Goal: Transaction & Acquisition: Subscribe to service/newsletter

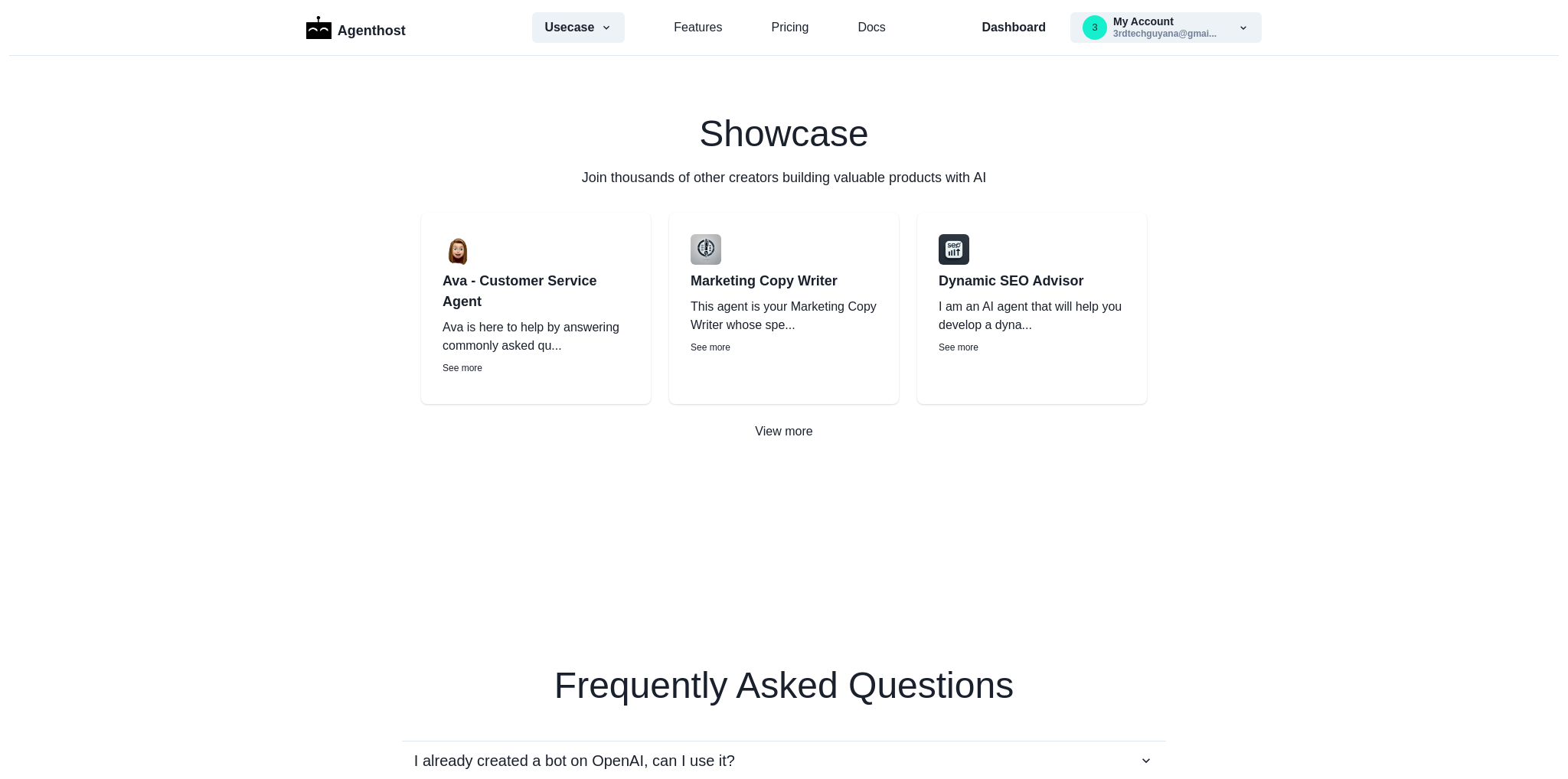
scroll to position [3374, 0]
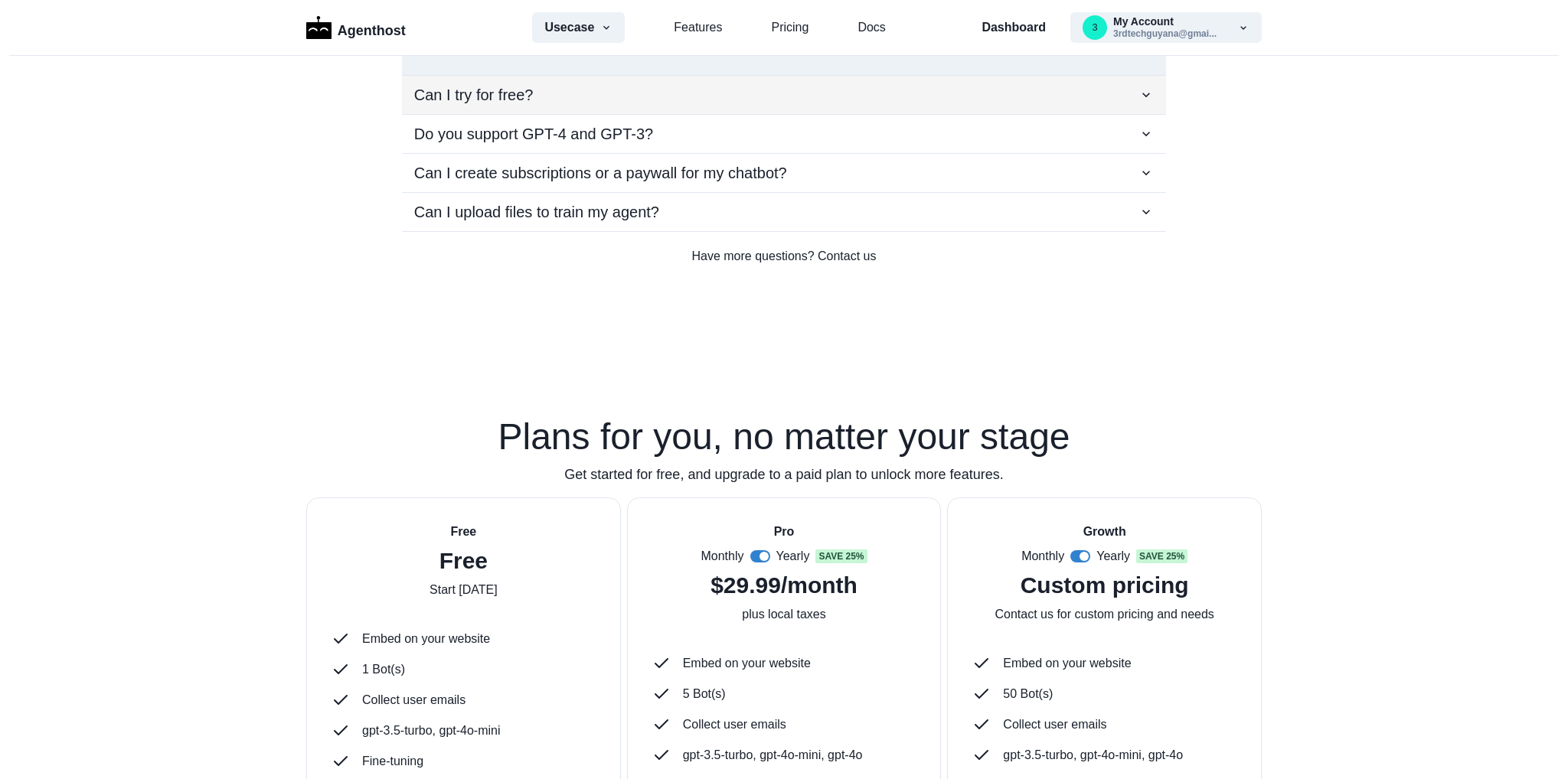
click at [548, 114] on button "Can I try for free?" at bounding box center [784, 95] width 764 height 38
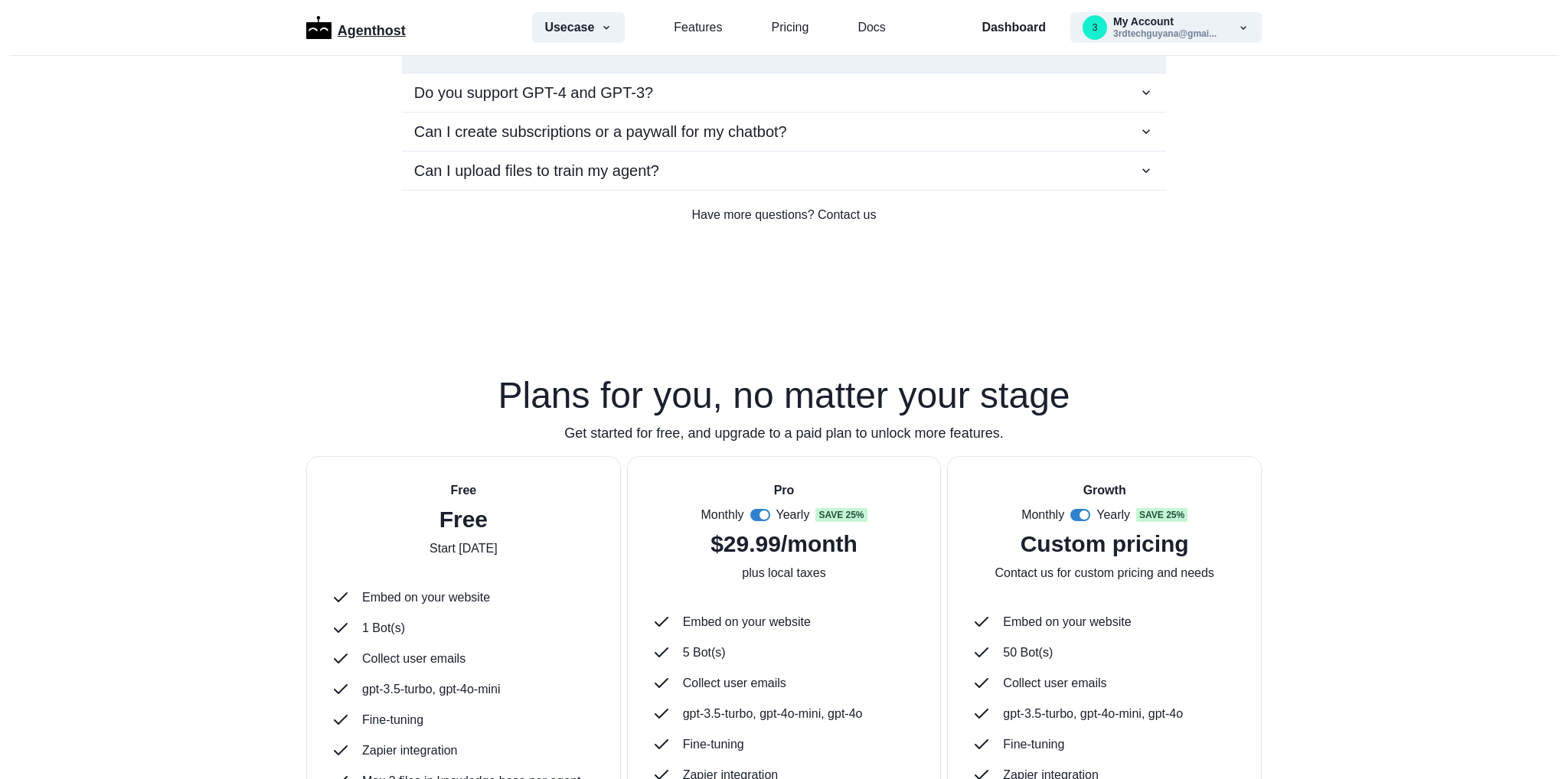
click at [368, 26] on p "Agenthost" at bounding box center [372, 28] width 68 height 27
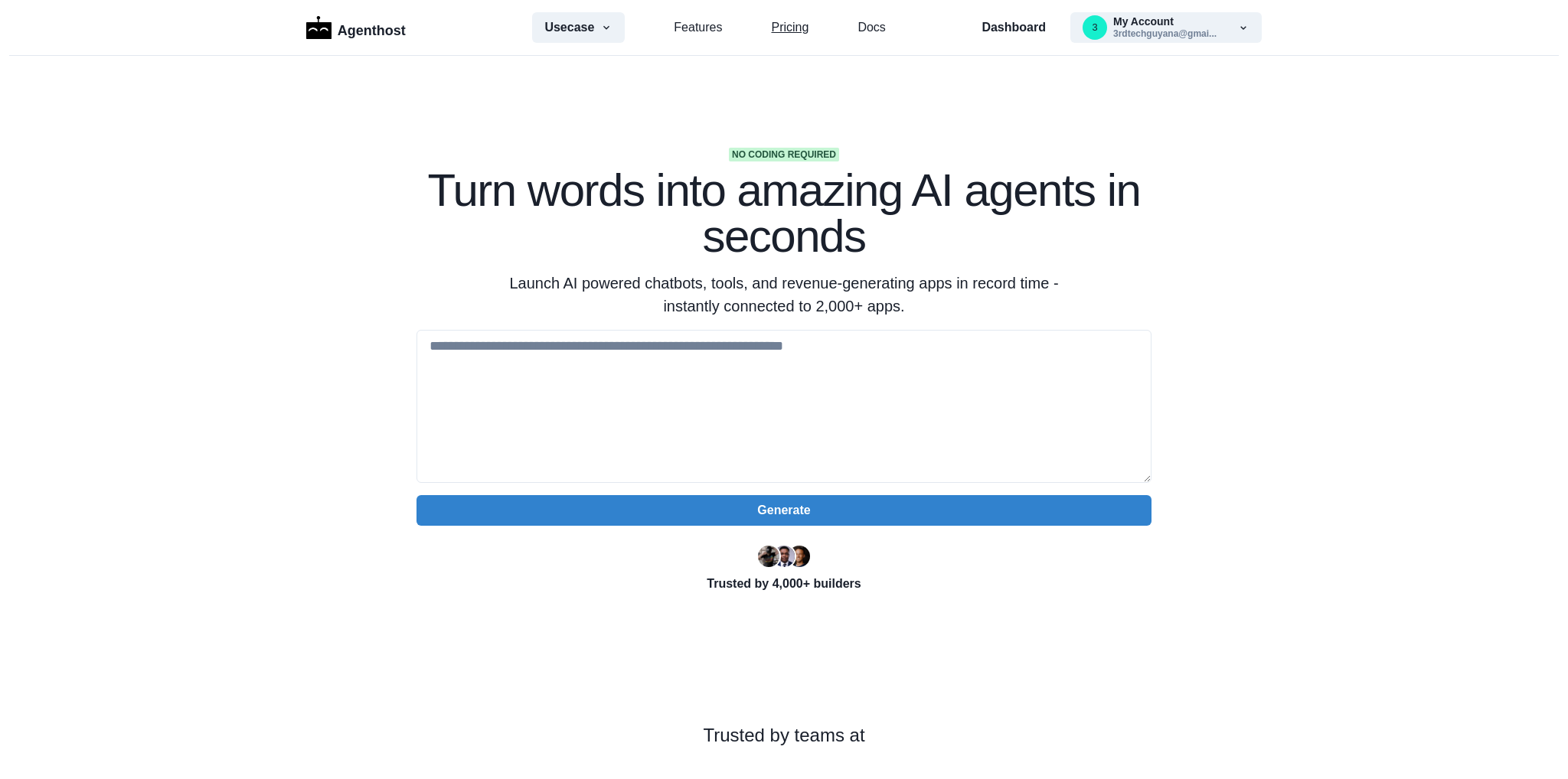
click at [784, 31] on link "Pricing" at bounding box center [790, 28] width 38 height 19
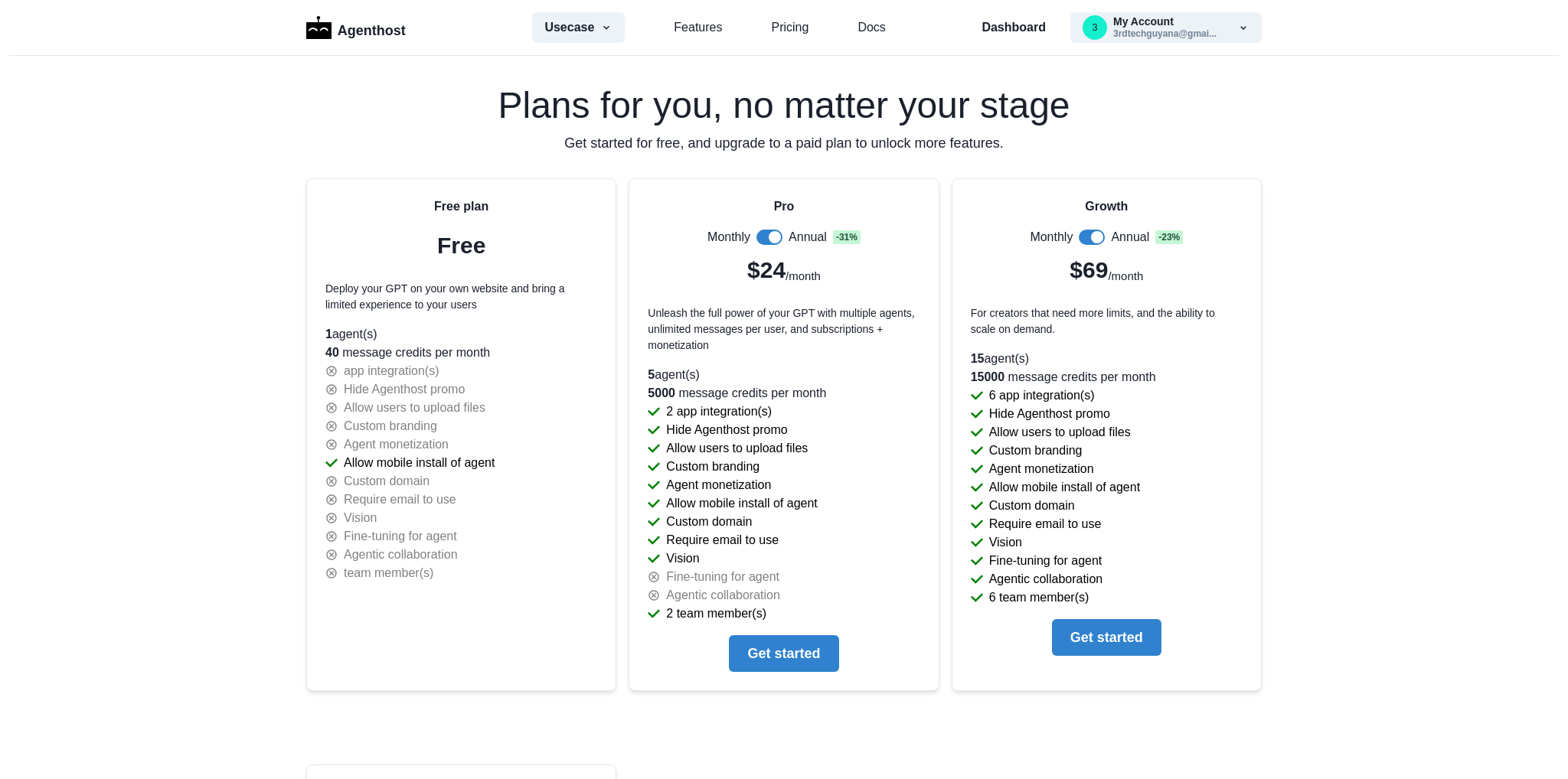
scroll to position [3193, 0]
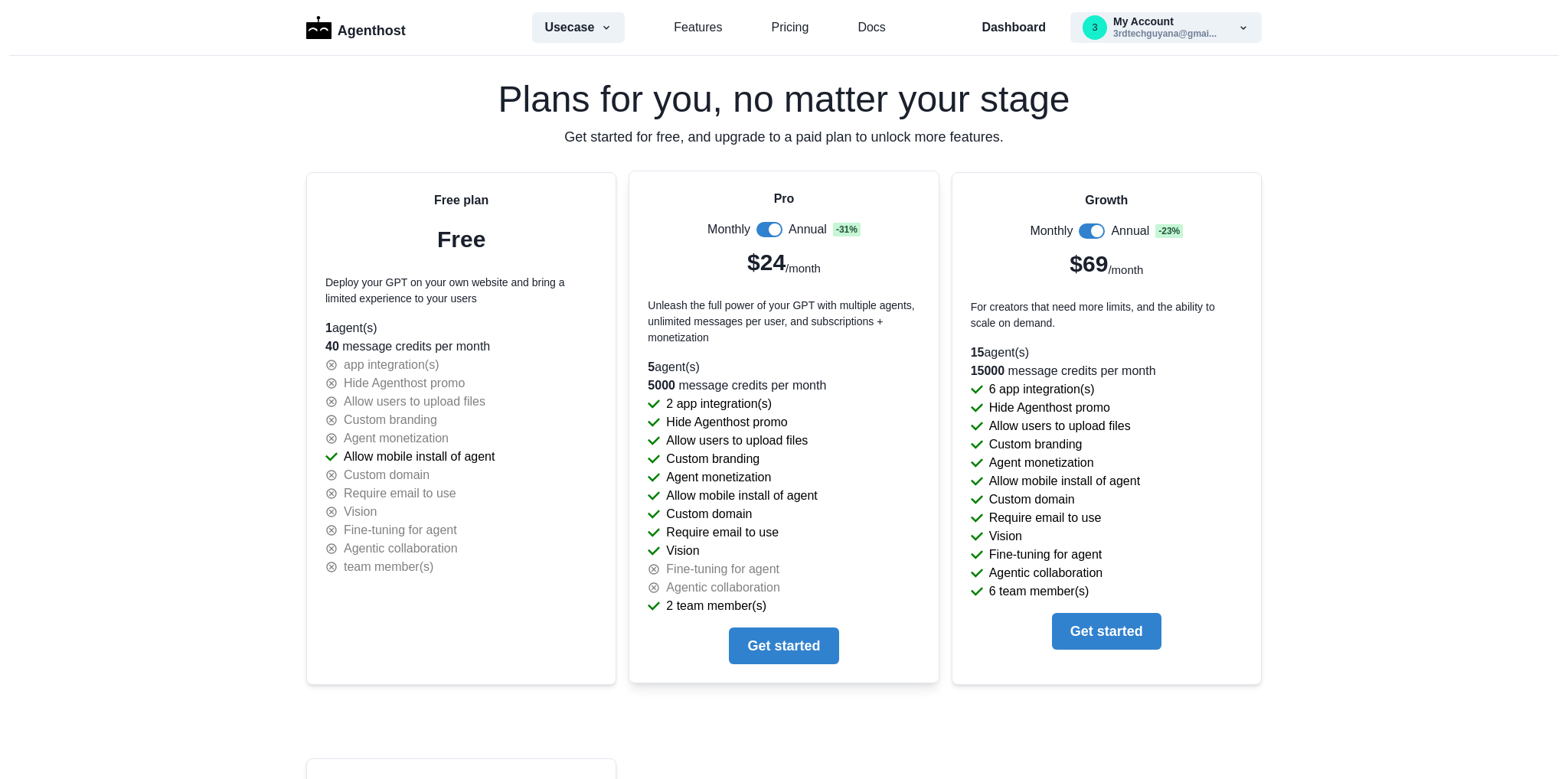
click at [692, 571] on p "Fine-tuning for agent" at bounding box center [723, 570] width 114 height 19
click at [686, 597] on p "2 team member(s)" at bounding box center [716, 606] width 100 height 19
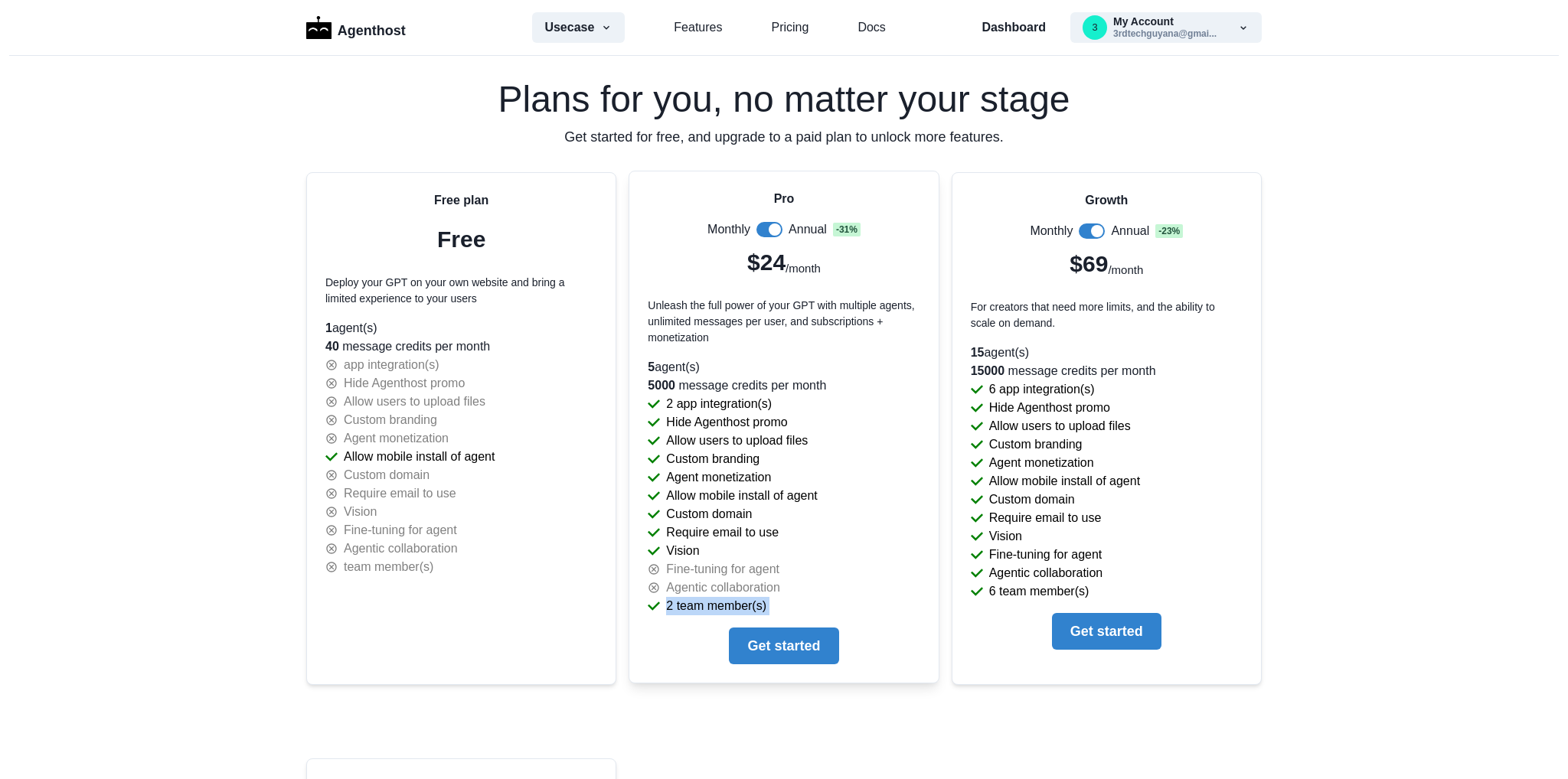
click at [686, 597] on p "2 team member(s)" at bounding box center [716, 606] width 100 height 19
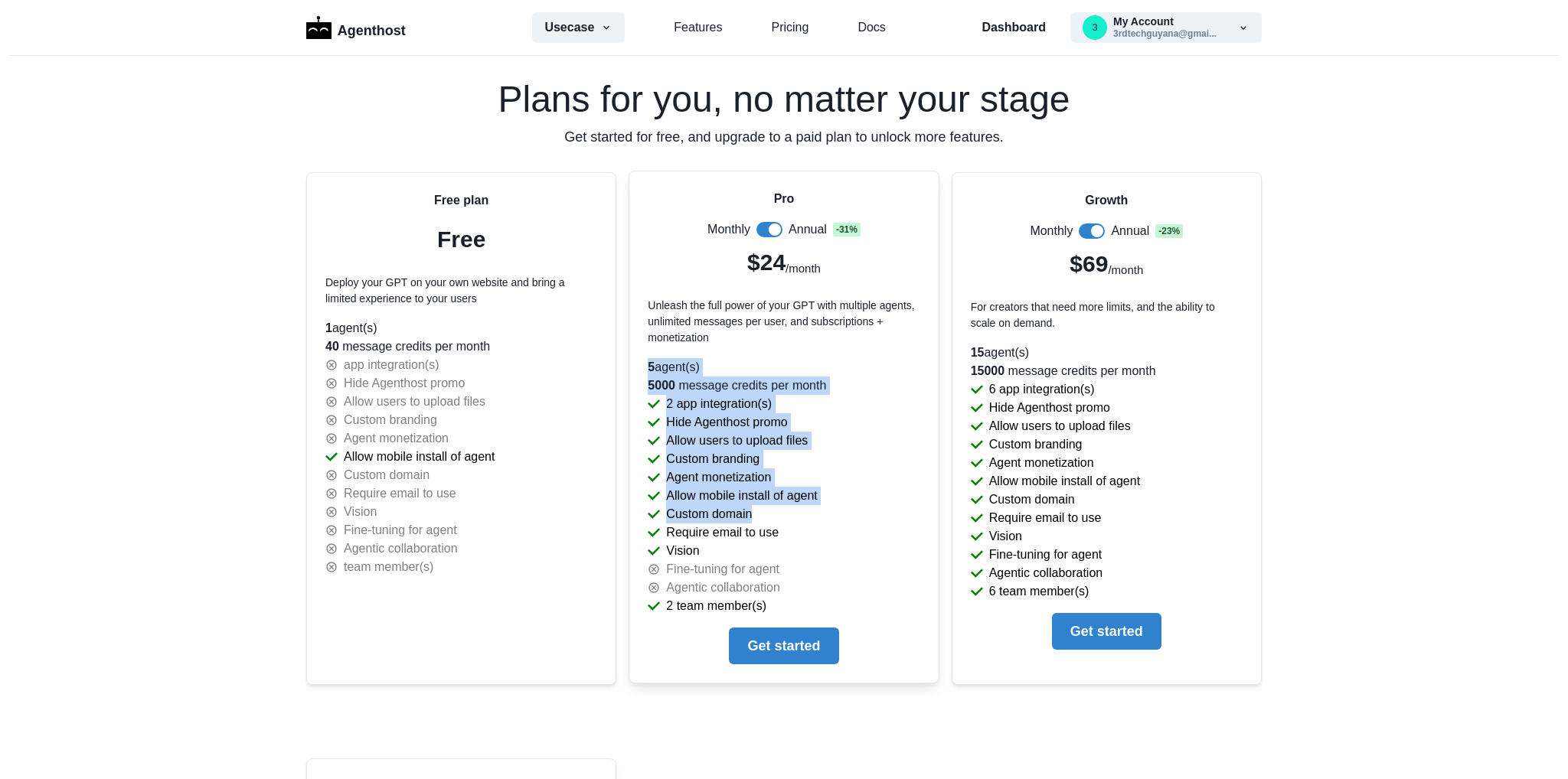
drag, startPoint x: 641, startPoint y: 360, endPoint x: 802, endPoint y: 506, distance: 217.3
click at [802, 506] on div "Pro Monthly Annual - 31 % $24 /month Unleash the full power of your GPT with mu…" at bounding box center [784, 428] width 309 height 512
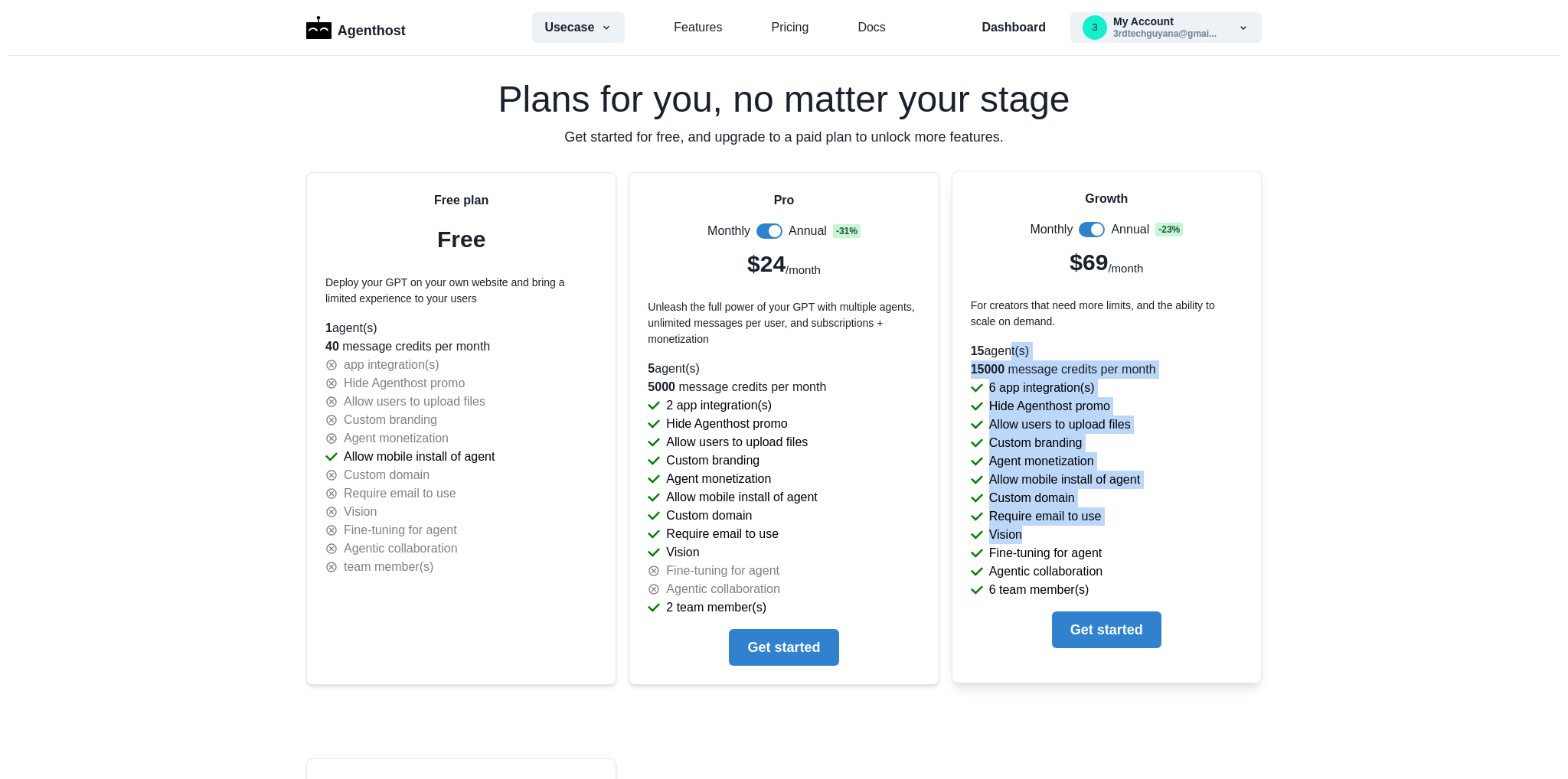
drag, startPoint x: 1032, startPoint y: 470, endPoint x: 1055, endPoint y: 529, distance: 63.3
click at [1055, 529] on div "Growth Monthly Annual - 23 % $69 /month For creators that need more limits, and…" at bounding box center [1106, 419] width 309 height 495
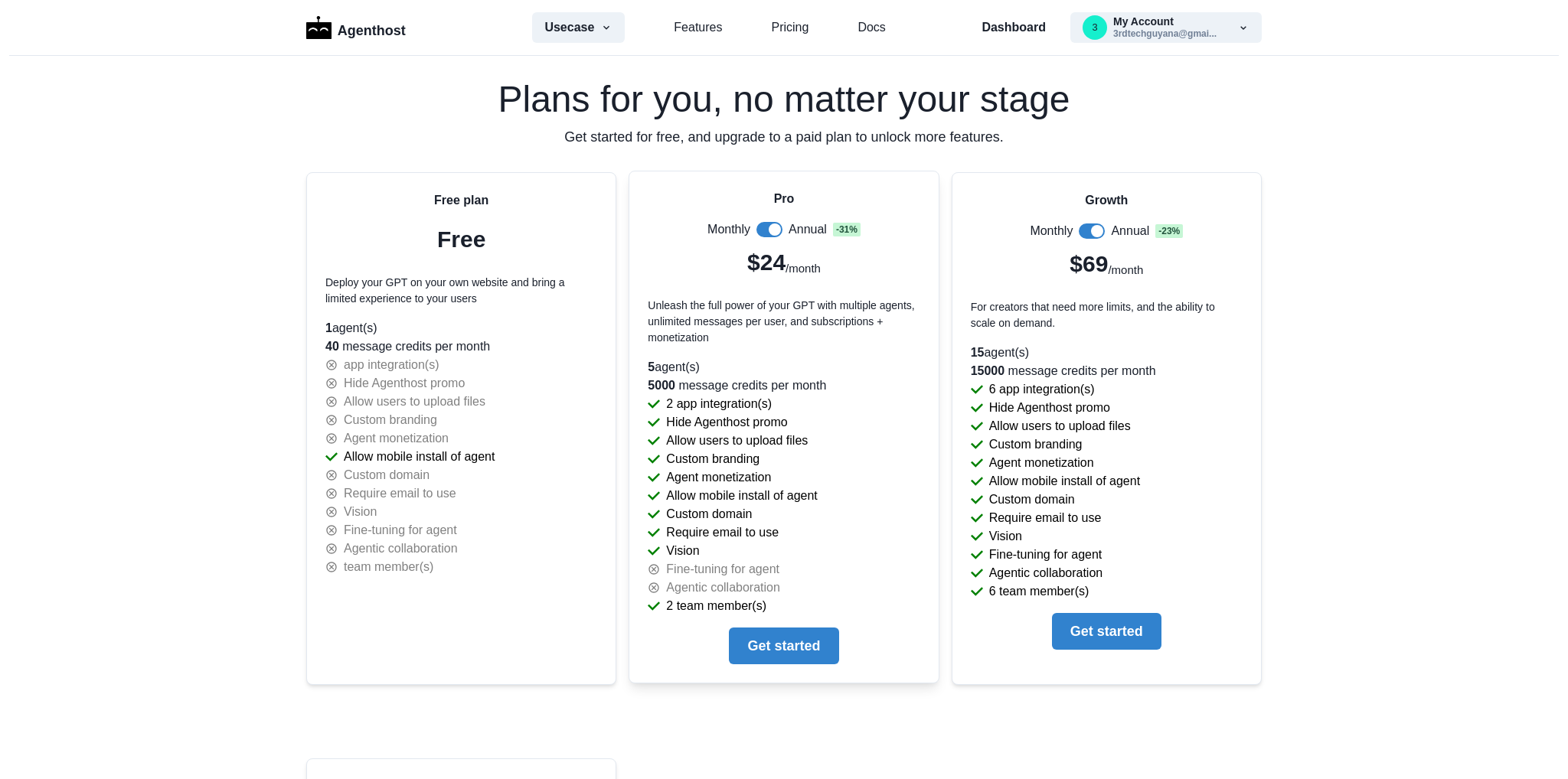
click at [766, 232] on span at bounding box center [769, 229] width 26 height 15
